Goal: Task Accomplishment & Management: Complete application form

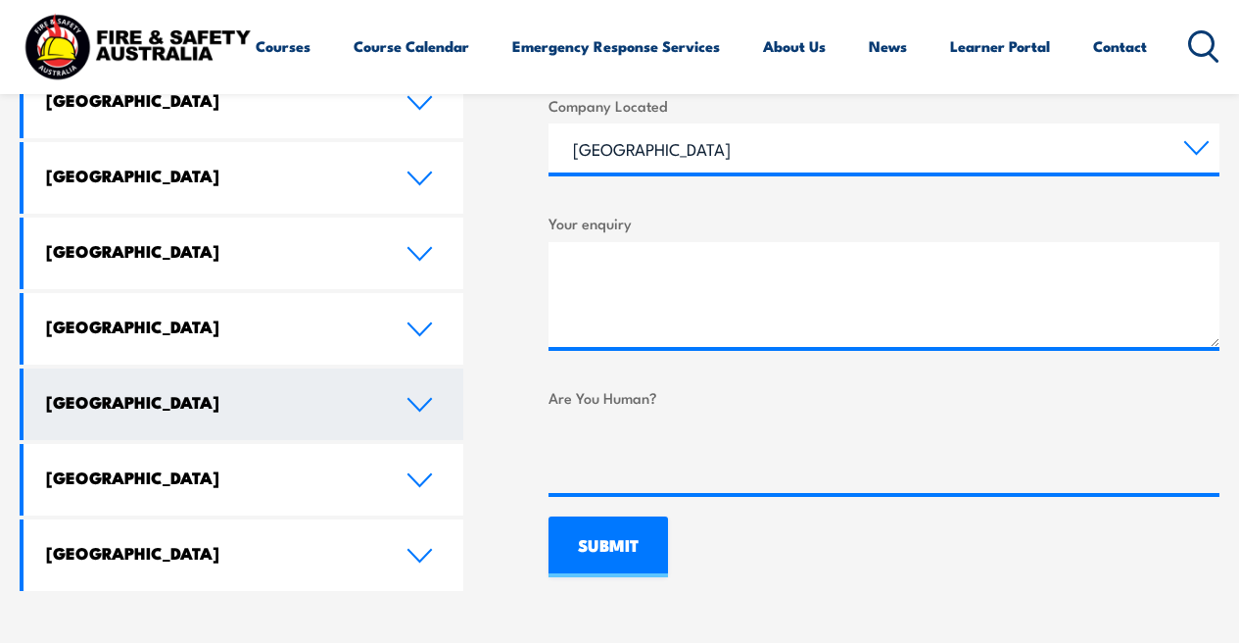
scroll to position [1108, 0]
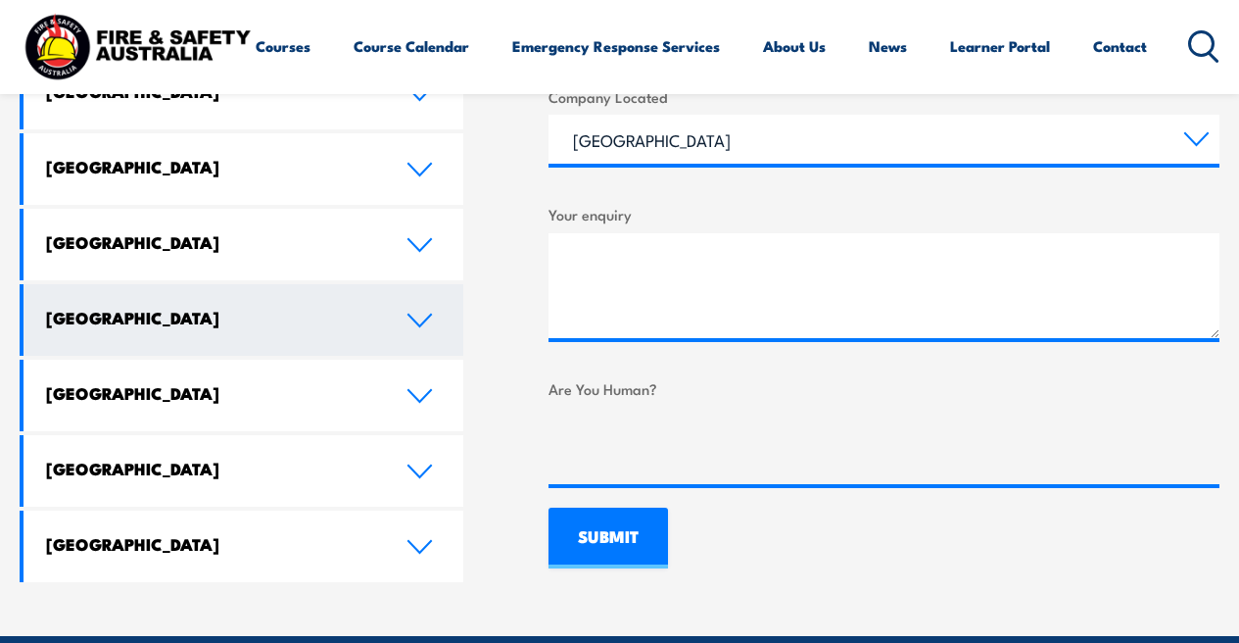
click at [415, 314] on icon at bounding box center [420, 320] width 23 height 12
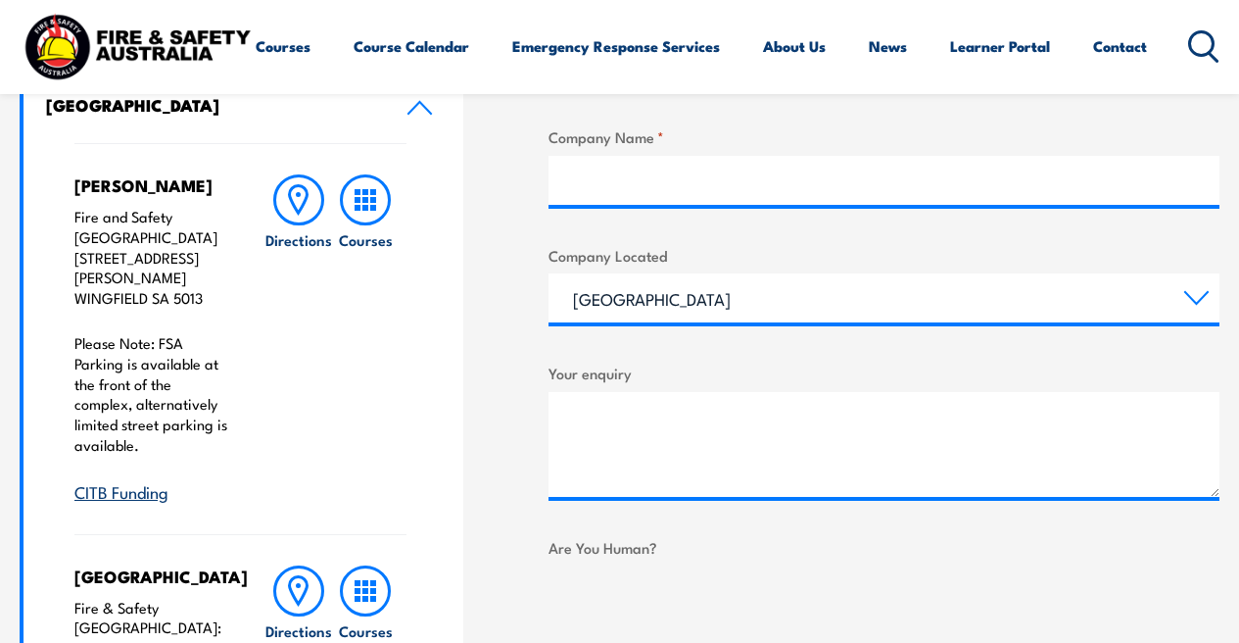
scroll to position [948, 0]
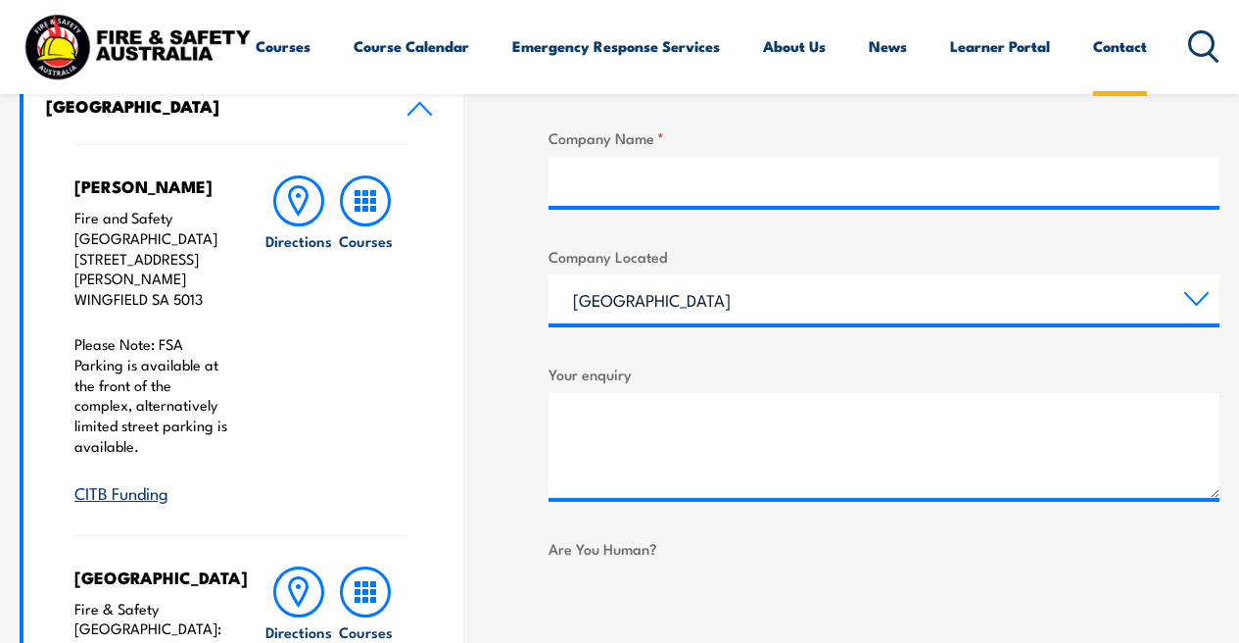
click at [1093, 70] on link "Contact" at bounding box center [1120, 46] width 54 height 47
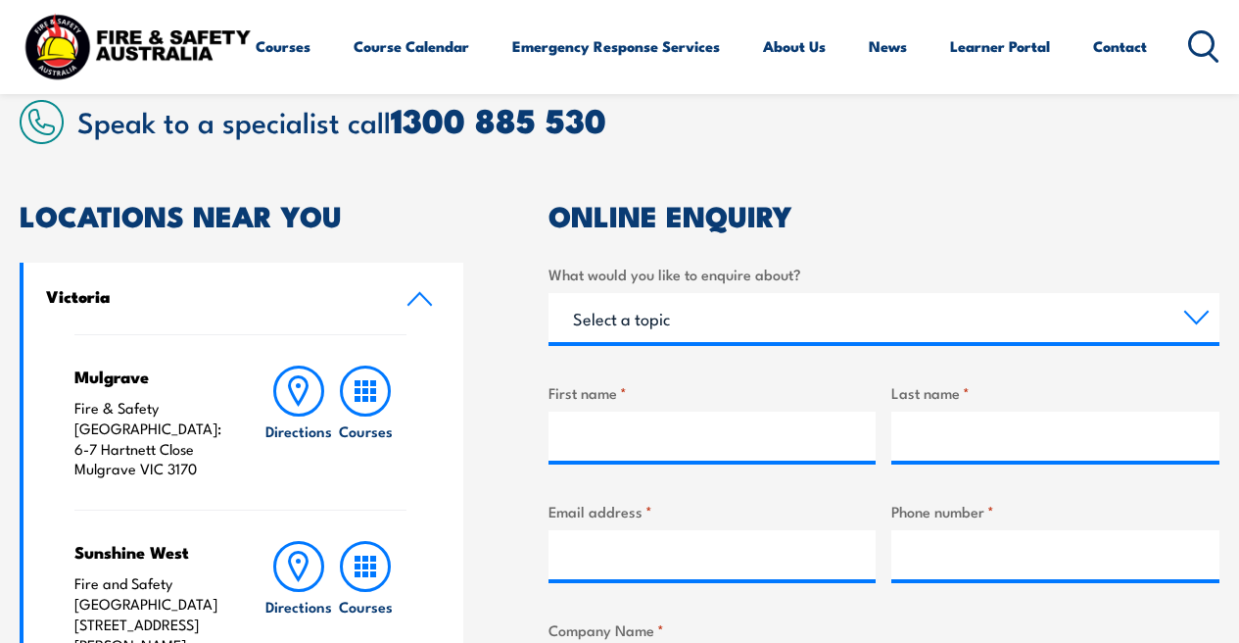
scroll to position [454, 0]
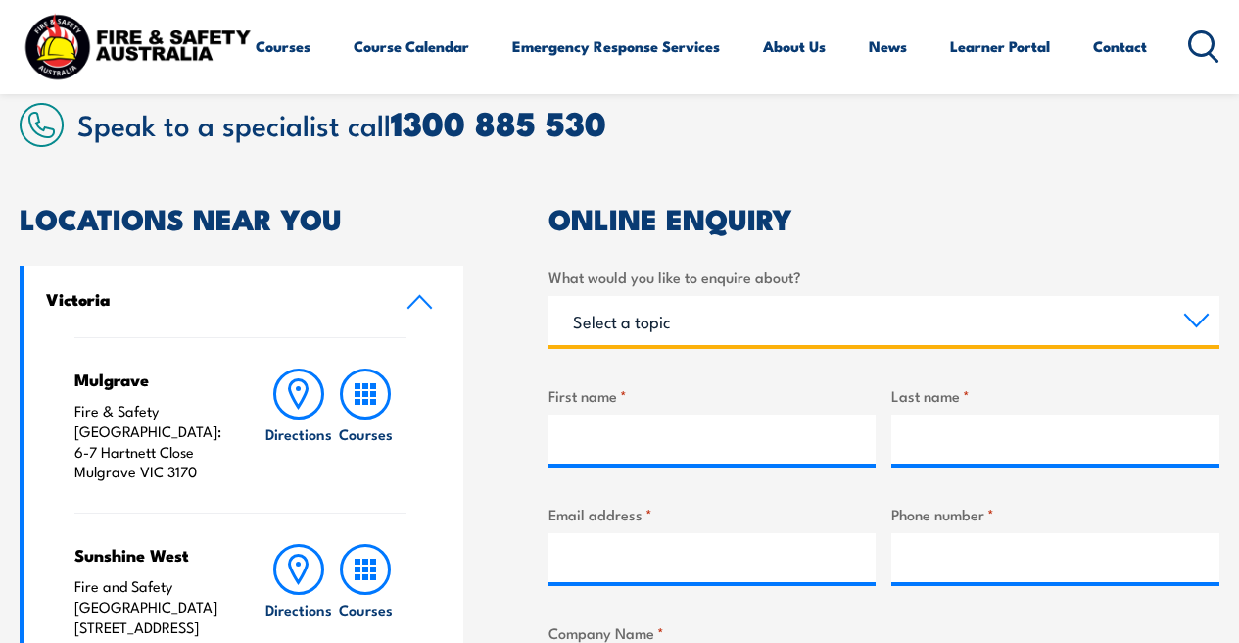
click at [739, 314] on select "Select a topic Training Emergency Response Services General Enquiry" at bounding box center [884, 320] width 671 height 49
select select "General Enquiry"
click at [549, 296] on select "Select a topic Training Emergency Response Services General Enquiry" at bounding box center [884, 320] width 671 height 49
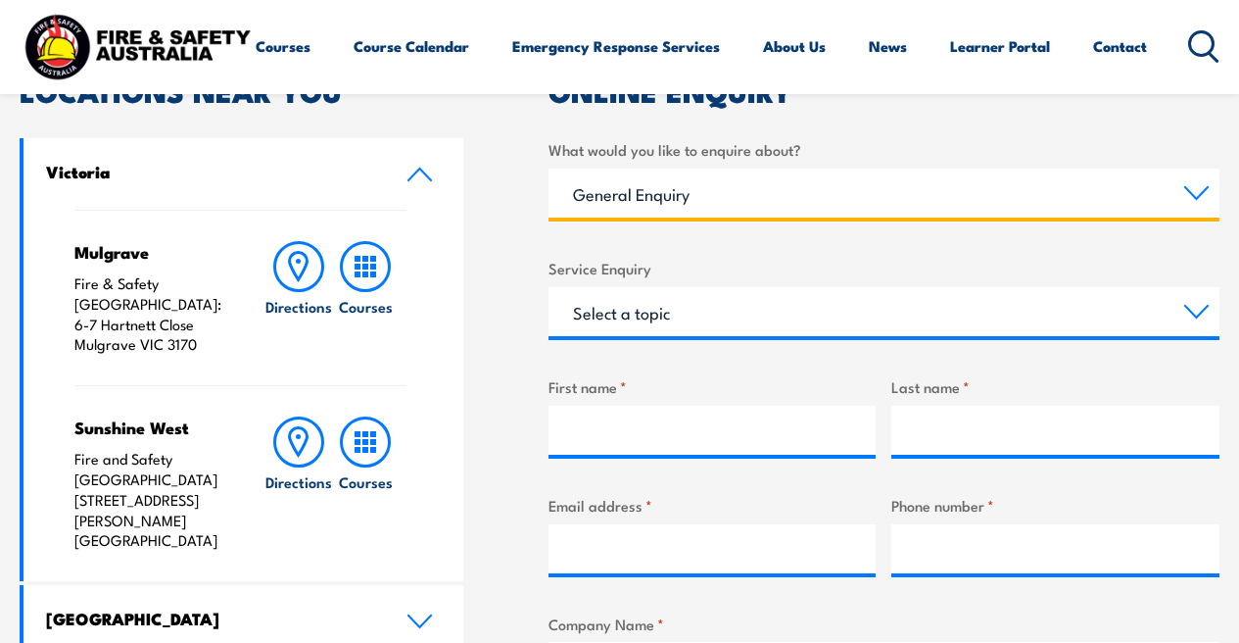
scroll to position [582, 0]
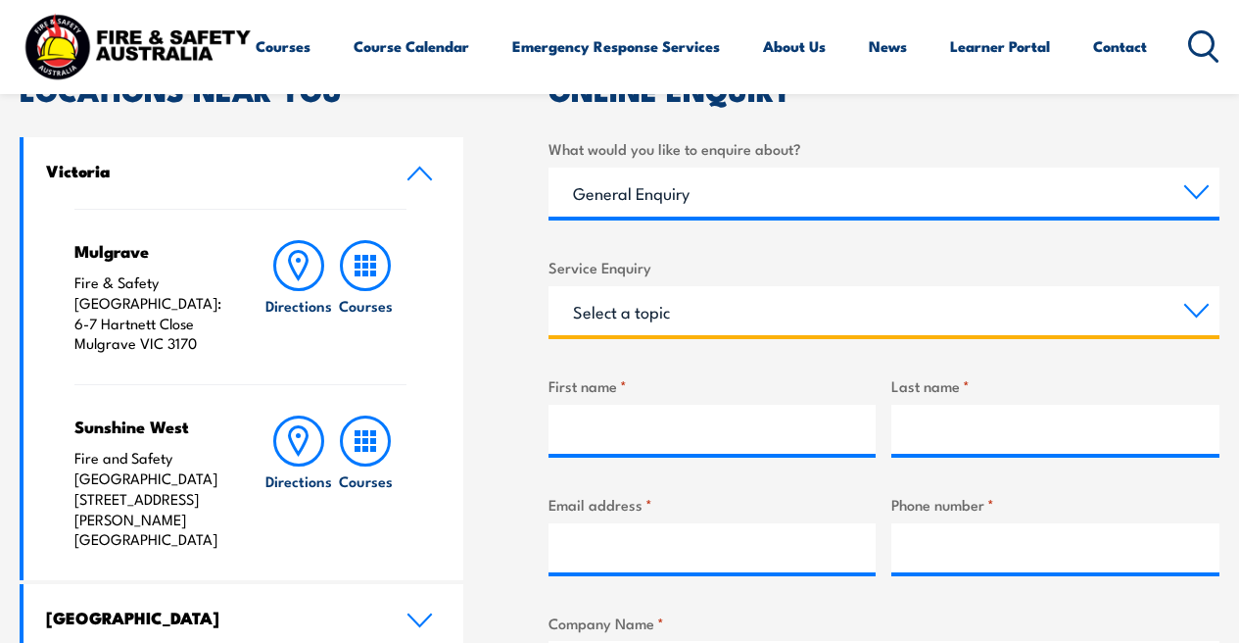
click at [1199, 307] on select "Select a topic Assistance in completing an online enrolment booking Request a c…" at bounding box center [884, 310] width 671 height 49
select select "Other"
click at [549, 286] on select "Select a topic Assistance in completing an online enrolment booking Request a c…" at bounding box center [884, 310] width 671 height 49
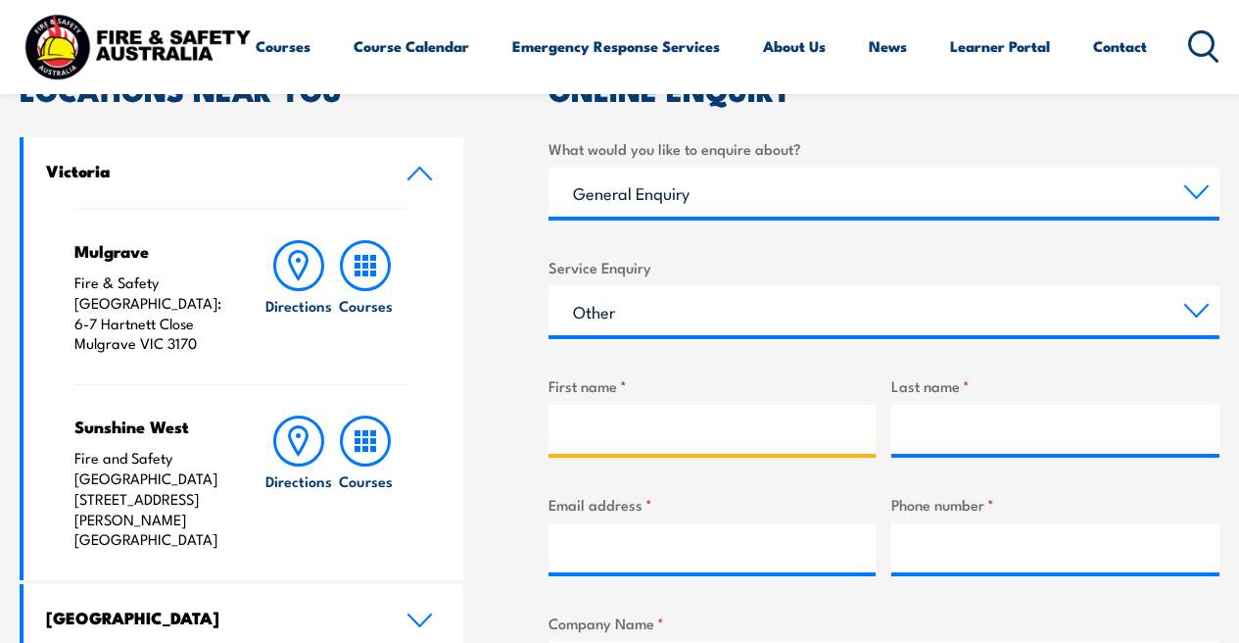
click at [662, 443] on input "First name *" at bounding box center [713, 429] width 328 height 49
type input "Adam"
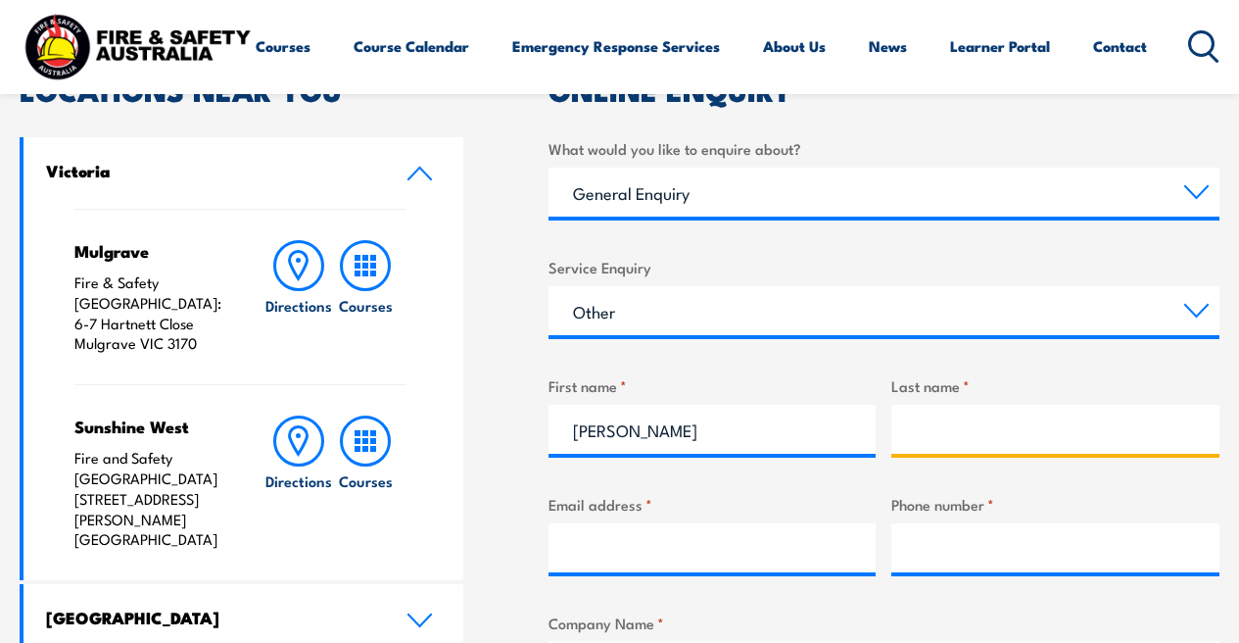
type input "Koch"
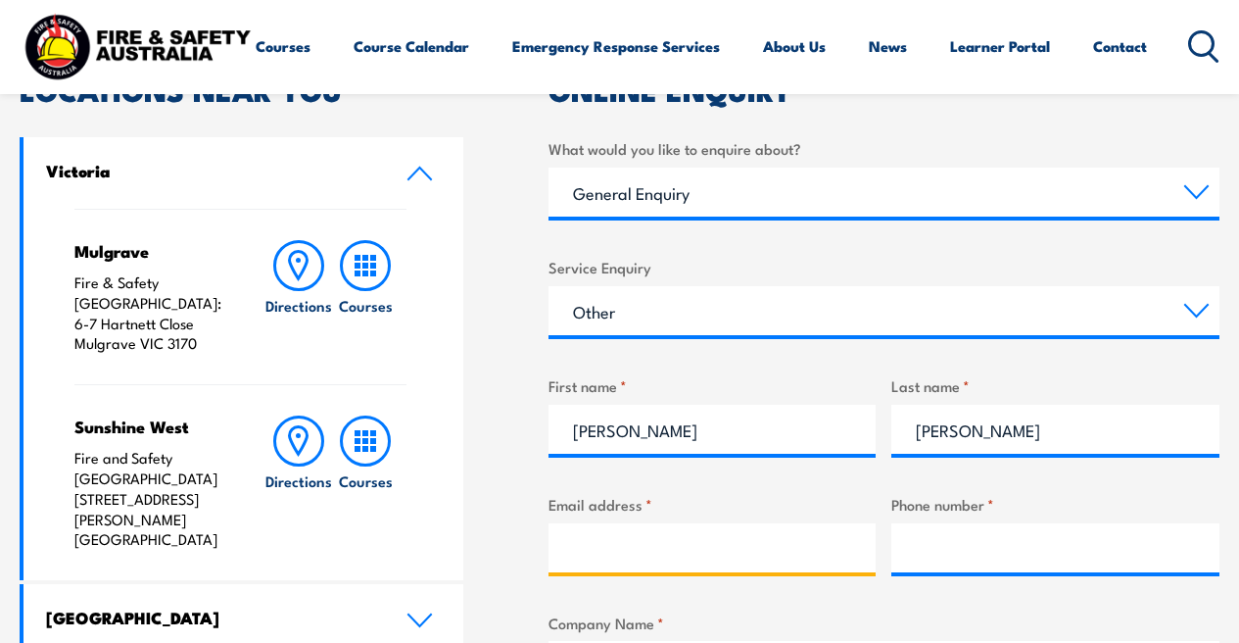
type input "adamakoch@hotmail.com"
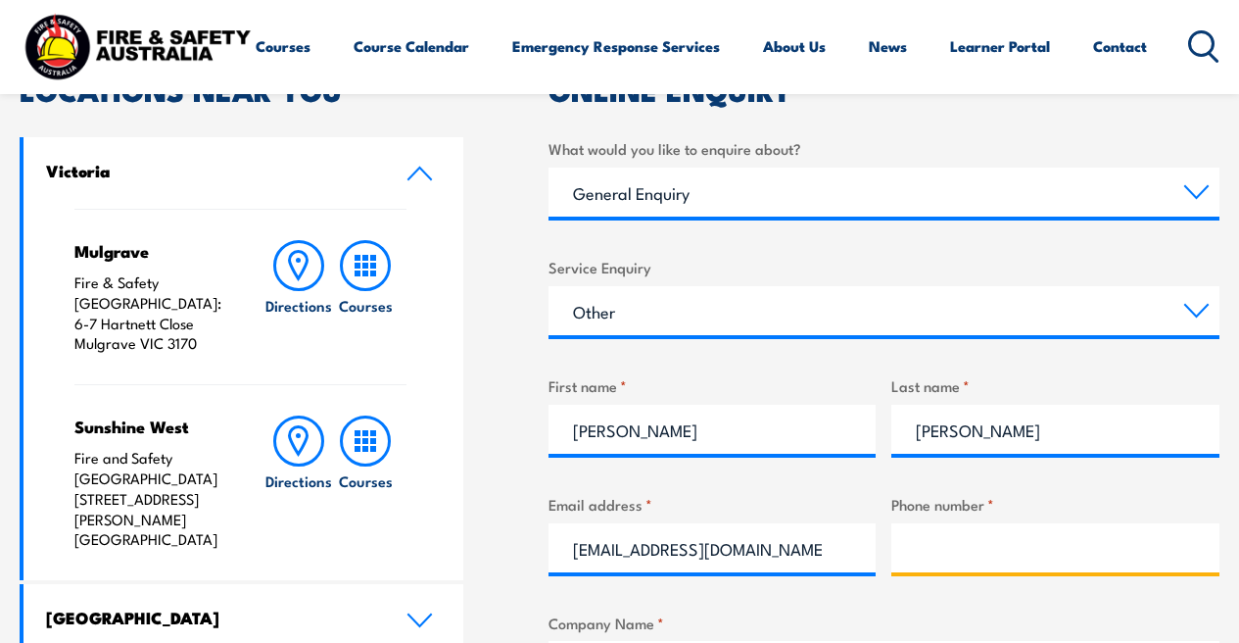
type input "0438900659"
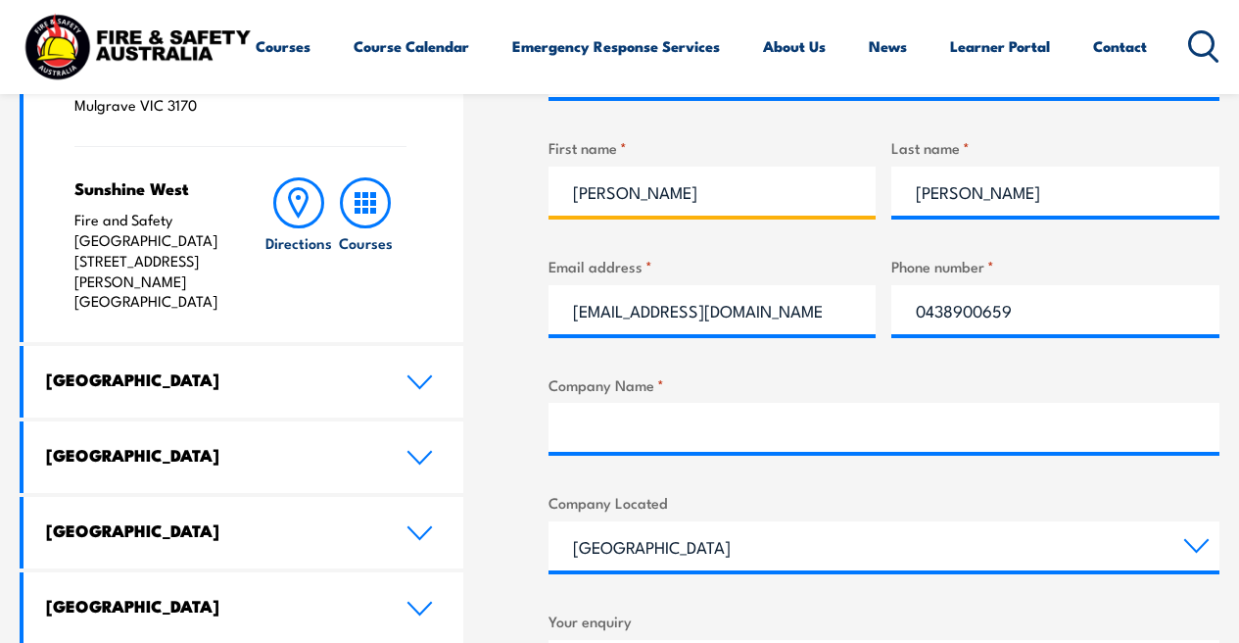
scroll to position [824, 0]
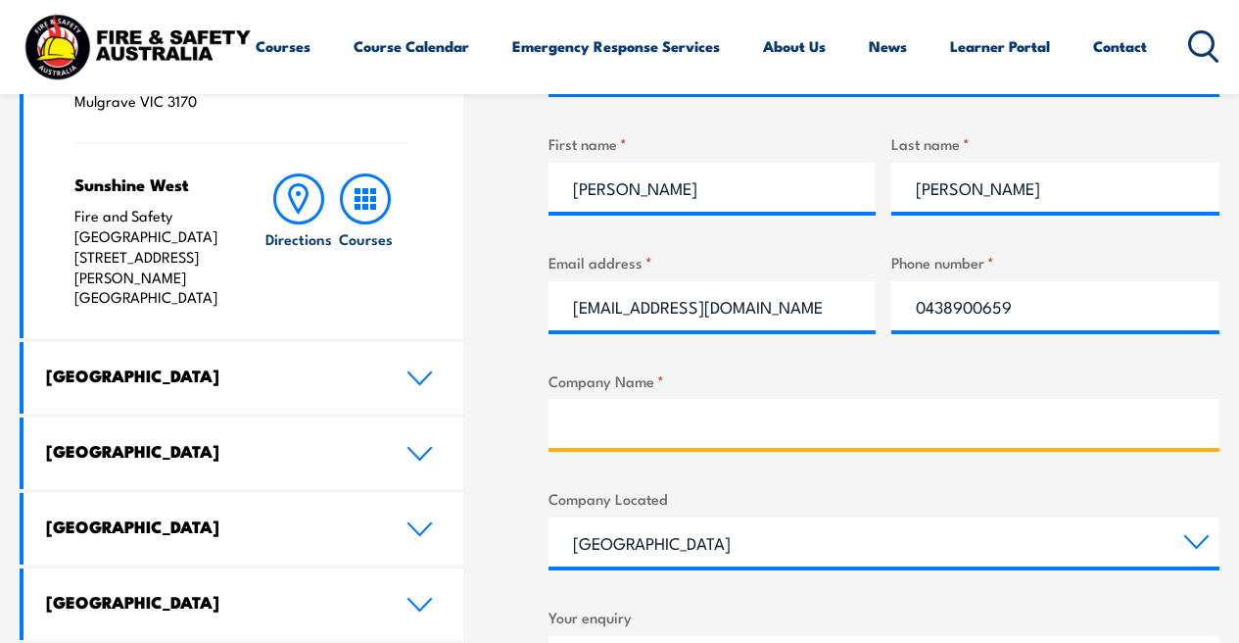
click at [700, 435] on input "Company Name *" at bounding box center [884, 423] width 671 height 49
type input "Sweat"
click at [682, 439] on input "Sweat" at bounding box center [884, 423] width 671 height 49
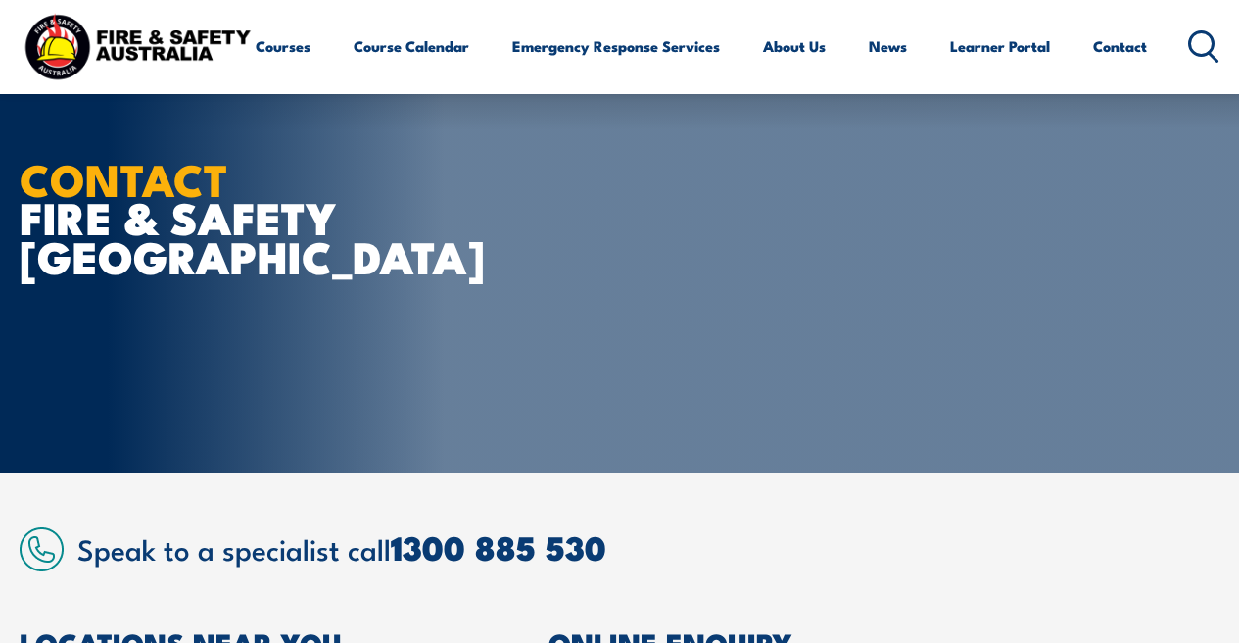
scroll to position [28, 0]
